Goal: Task Accomplishment & Management: Manage account settings

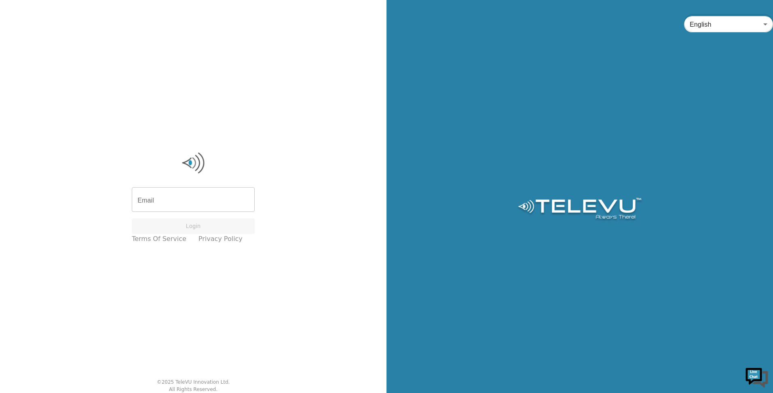
click at [192, 196] on input "Email" at bounding box center [193, 200] width 123 height 23
click at [336, 150] on div "Email Email Login Terms of Service Privacy Policy © 2025 TeleVU Innovation Ltd.…" at bounding box center [193, 196] width 387 height 393
click at [184, 203] on input "Email" at bounding box center [193, 200] width 123 height 23
type input "[EMAIL_ADDRESS][DOMAIN_NAME]"
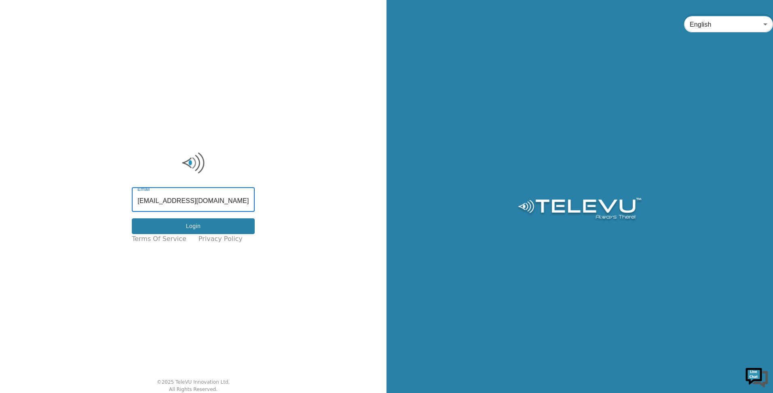
click at [165, 228] on button "Login" at bounding box center [193, 226] width 123 height 16
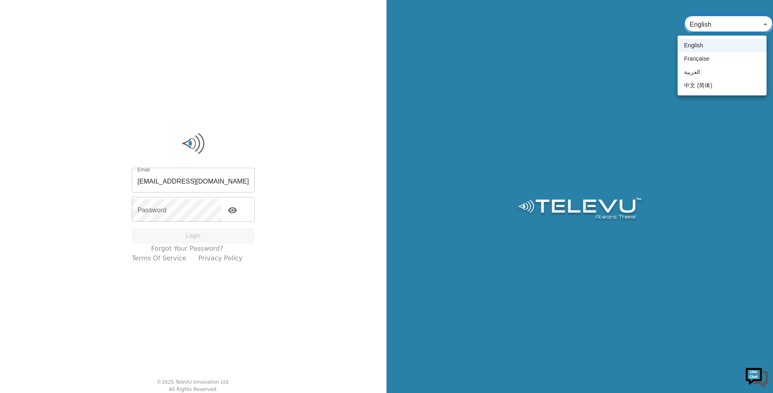
click at [718, 17] on body "Email [EMAIL_ADDRESS][DOMAIN_NAME] Email Password Password Login Forgot your pa…" at bounding box center [386, 196] width 773 height 393
click at [244, 51] on div at bounding box center [386, 196] width 773 height 393
